Goal: Register for event/course

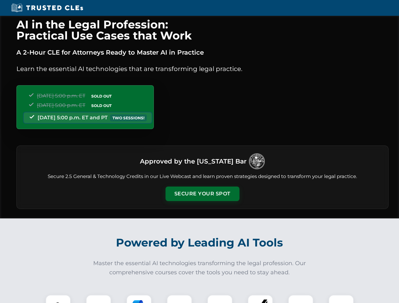
click at [202, 194] on button "Secure Your Spot" at bounding box center [203, 194] width 74 height 15
click at [58, 299] on img at bounding box center [58, 308] width 18 height 18
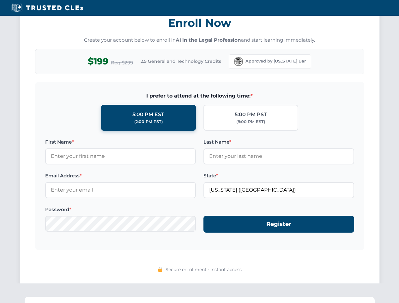
scroll to position [620, 0]
